Goal: Obtain resource: Obtain resource

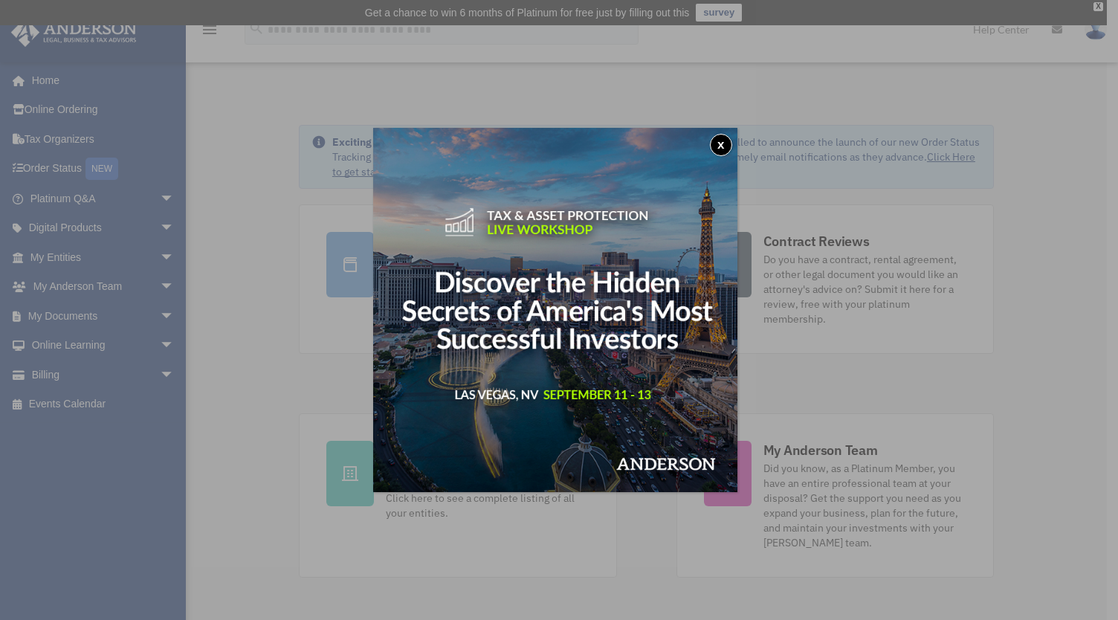
click at [727, 149] on button "x" at bounding box center [721, 145] width 22 height 22
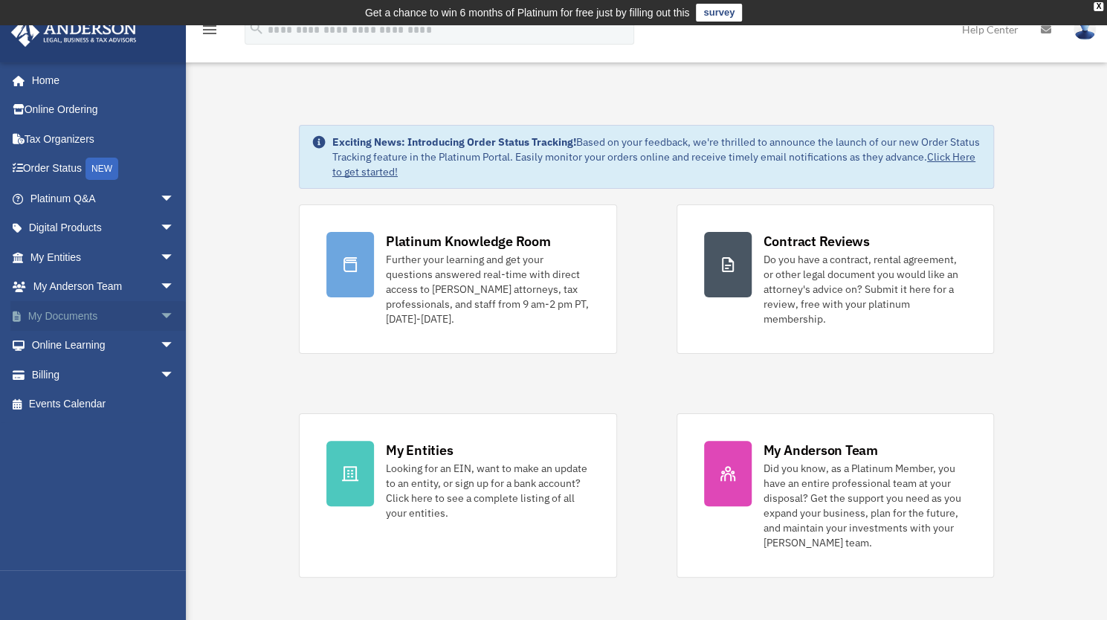
click at [160, 320] on span "arrow_drop_down" at bounding box center [175, 316] width 30 height 30
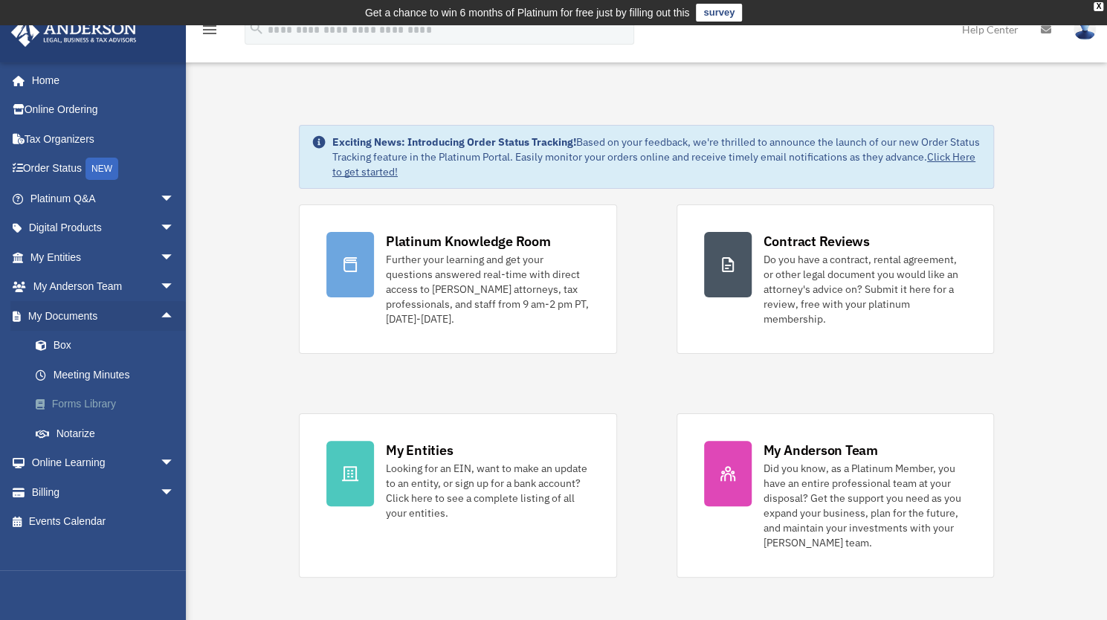
click at [101, 404] on link "Forms Library" at bounding box center [109, 405] width 176 height 30
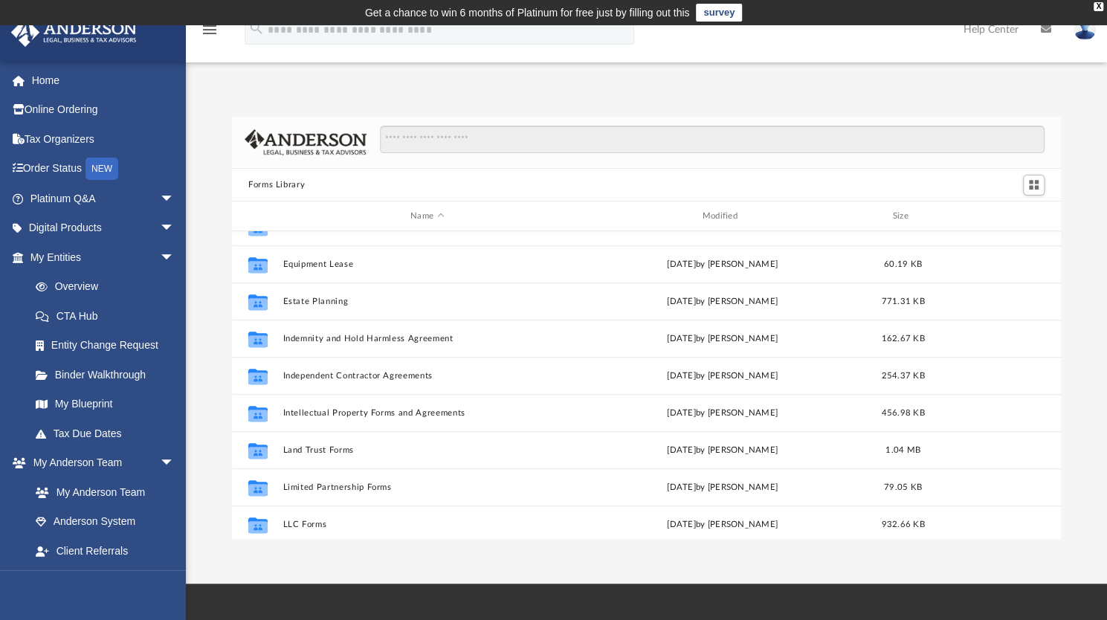
scroll to position [446, 0]
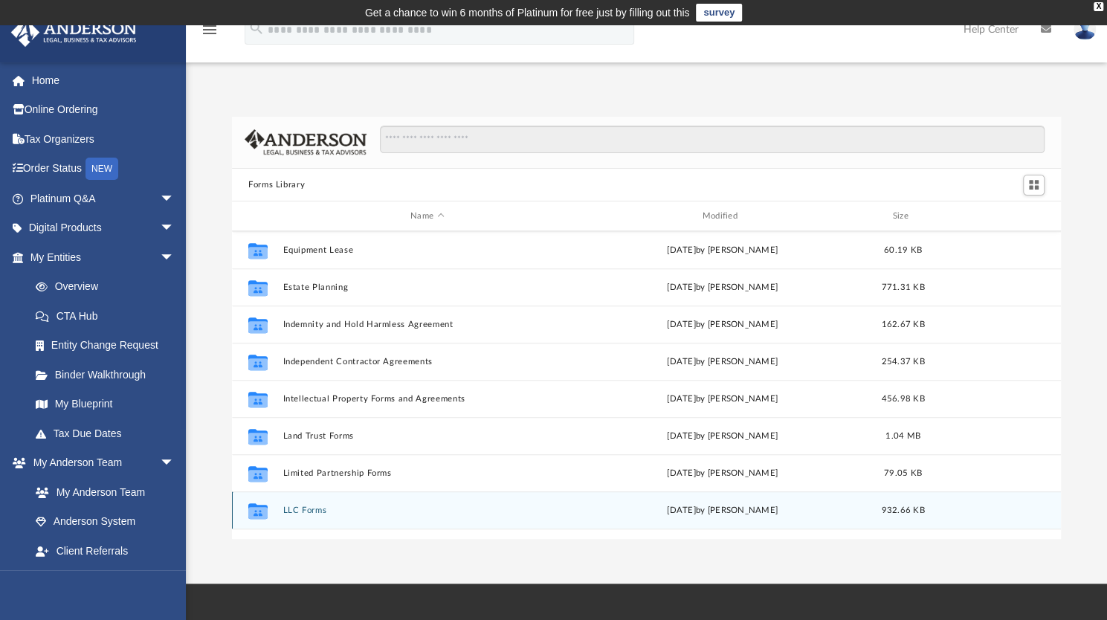
click at [296, 506] on button "LLC Forms" at bounding box center [427, 511] width 288 height 10
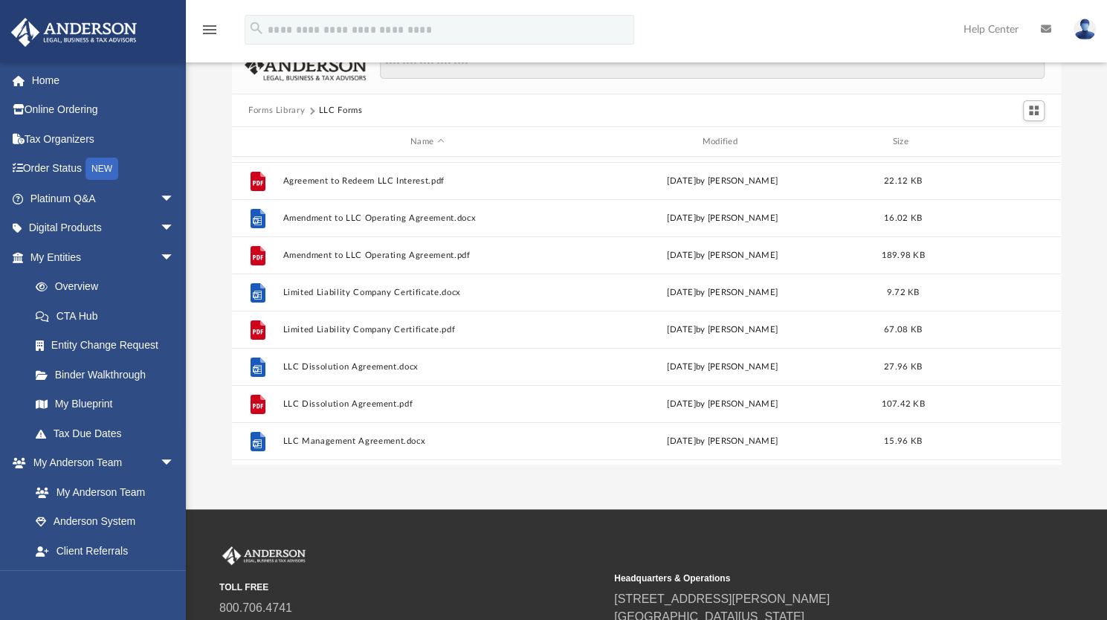
scroll to position [0, 0]
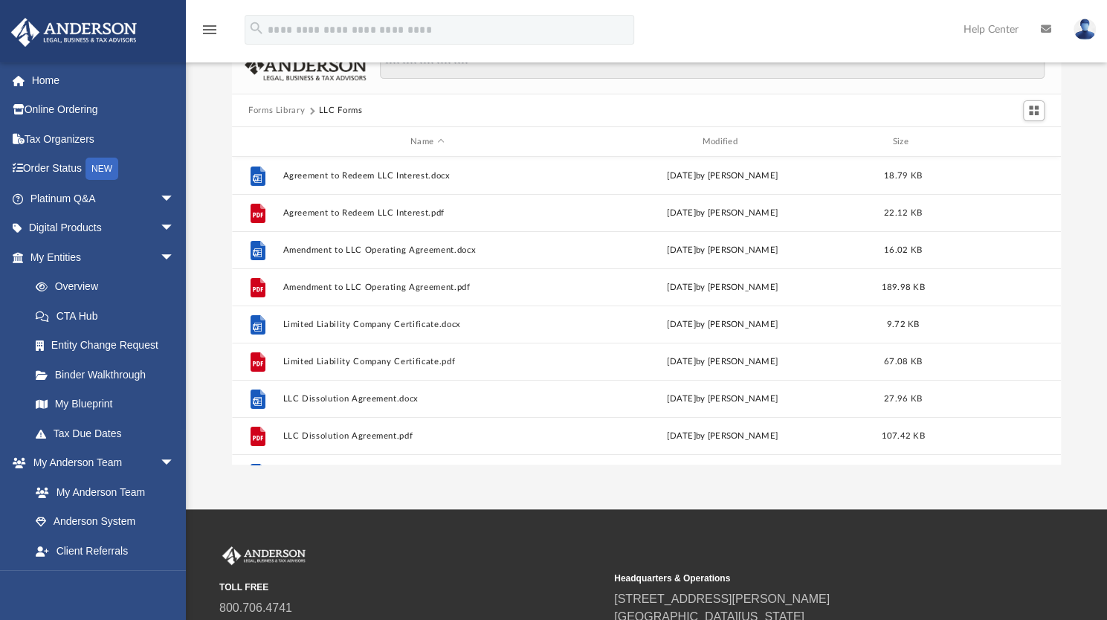
click at [287, 106] on button "Forms Library" at bounding box center [276, 110] width 57 height 13
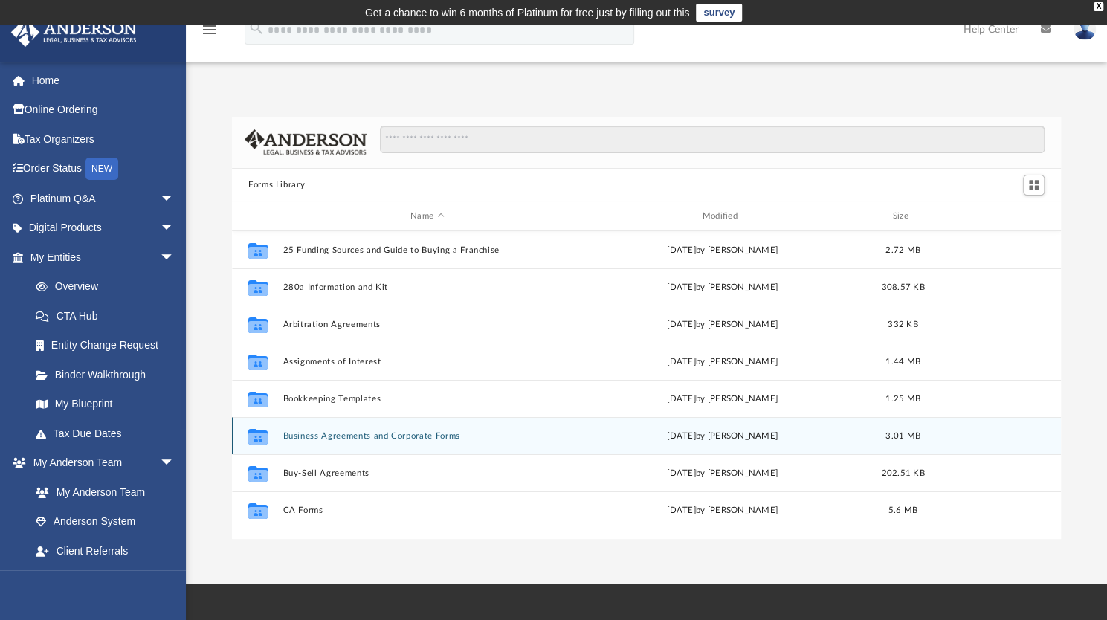
click at [336, 436] on button "Business Agreements and Corporate Forms" at bounding box center [427, 436] width 288 height 10
